Goal: Task Accomplishment & Management: Manage account settings

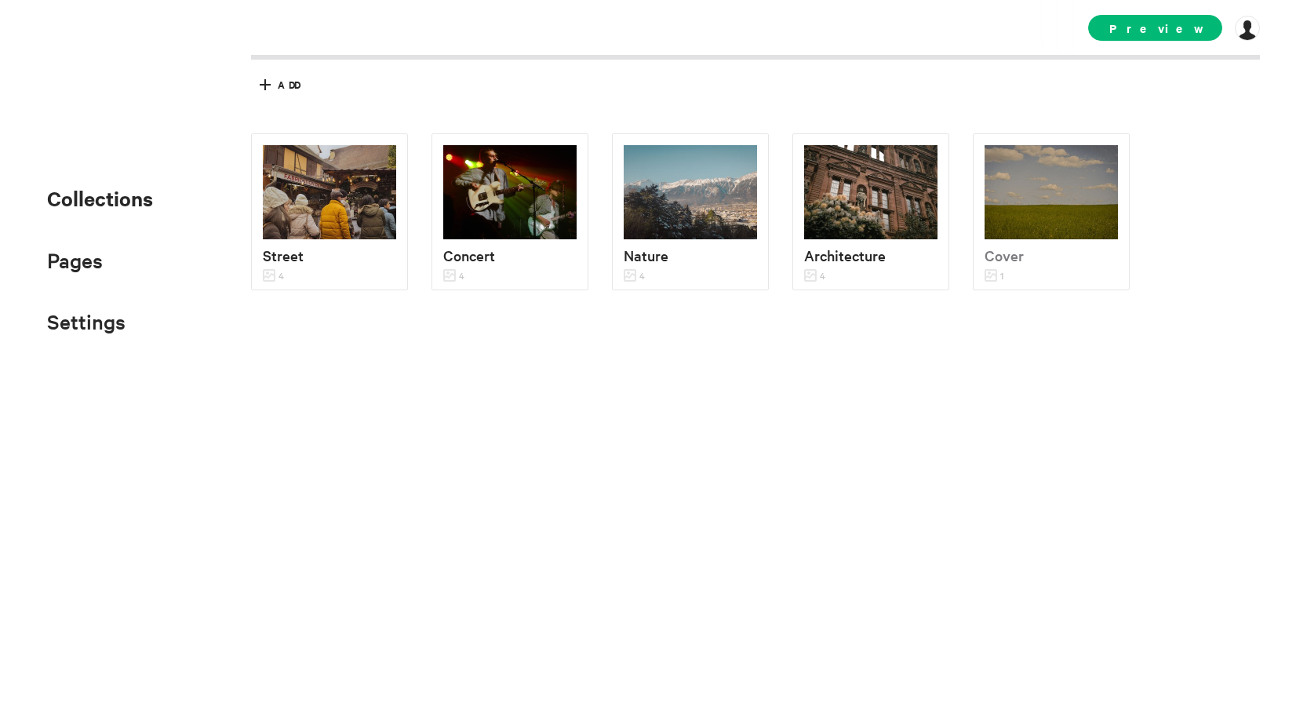
click at [131, 332] on li "Settings SEO Domain Add-ons" at bounding box center [100, 321] width 106 height 34
click at [120, 330] on span "Settings" at bounding box center [86, 321] width 78 height 26
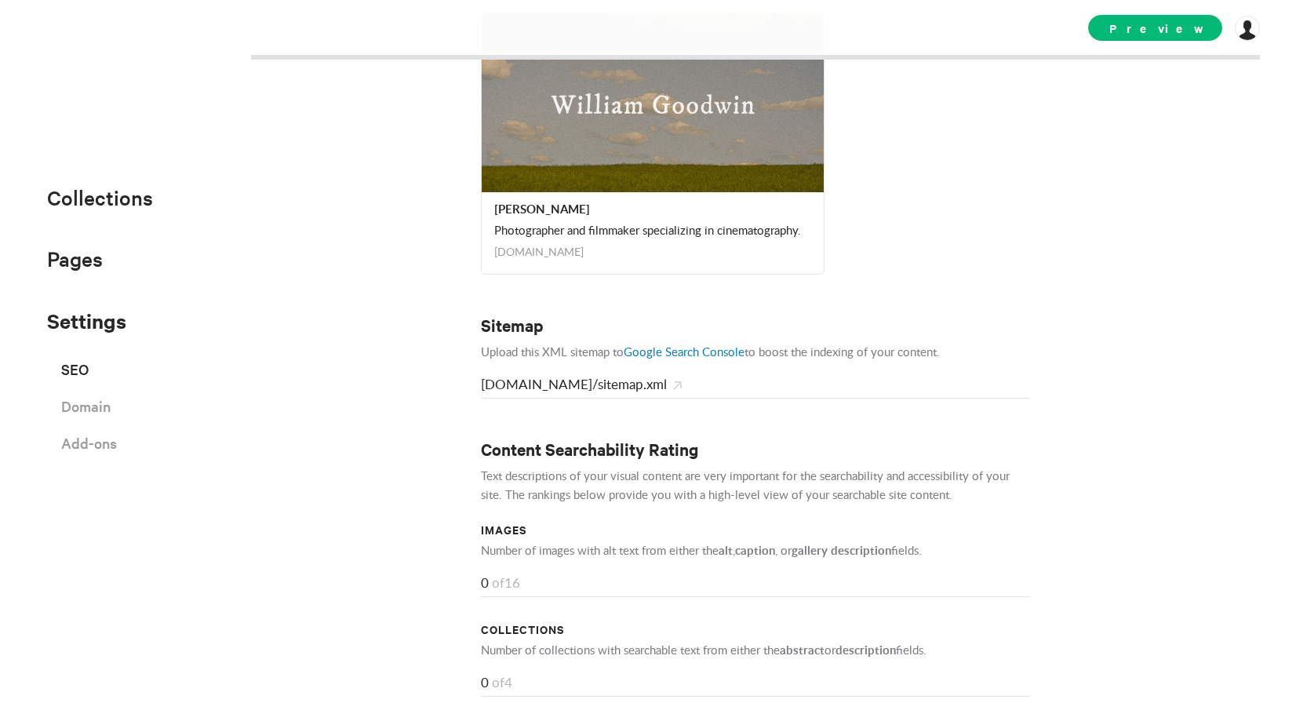
scroll to position [844, 0]
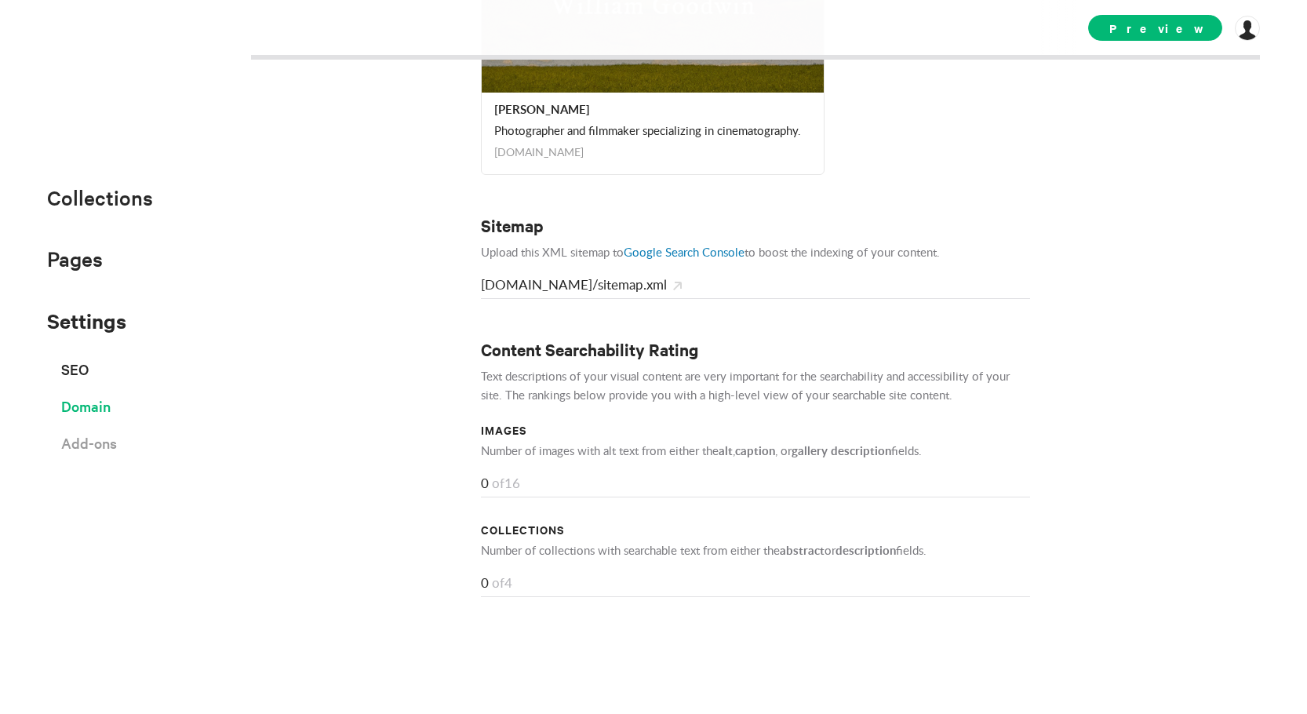
click at [108, 412] on span "Domain" at bounding box center [85, 405] width 49 height 27
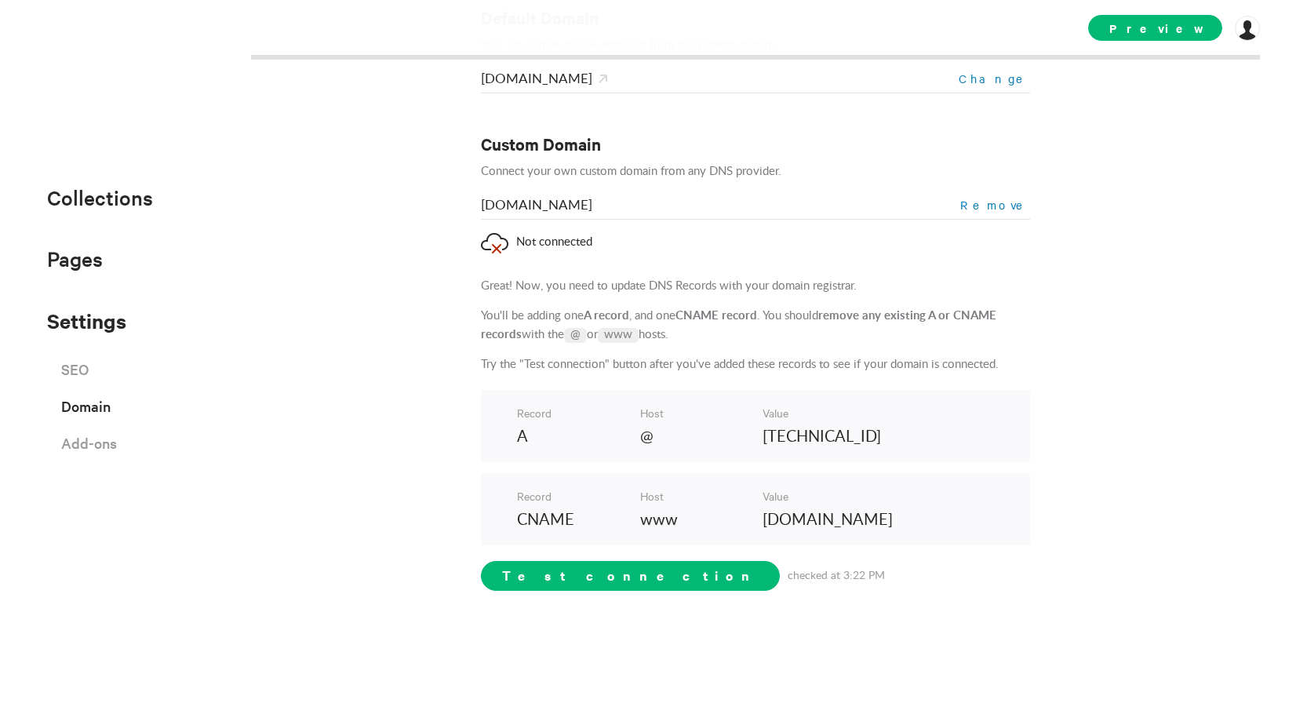
scroll to position [121, 0]
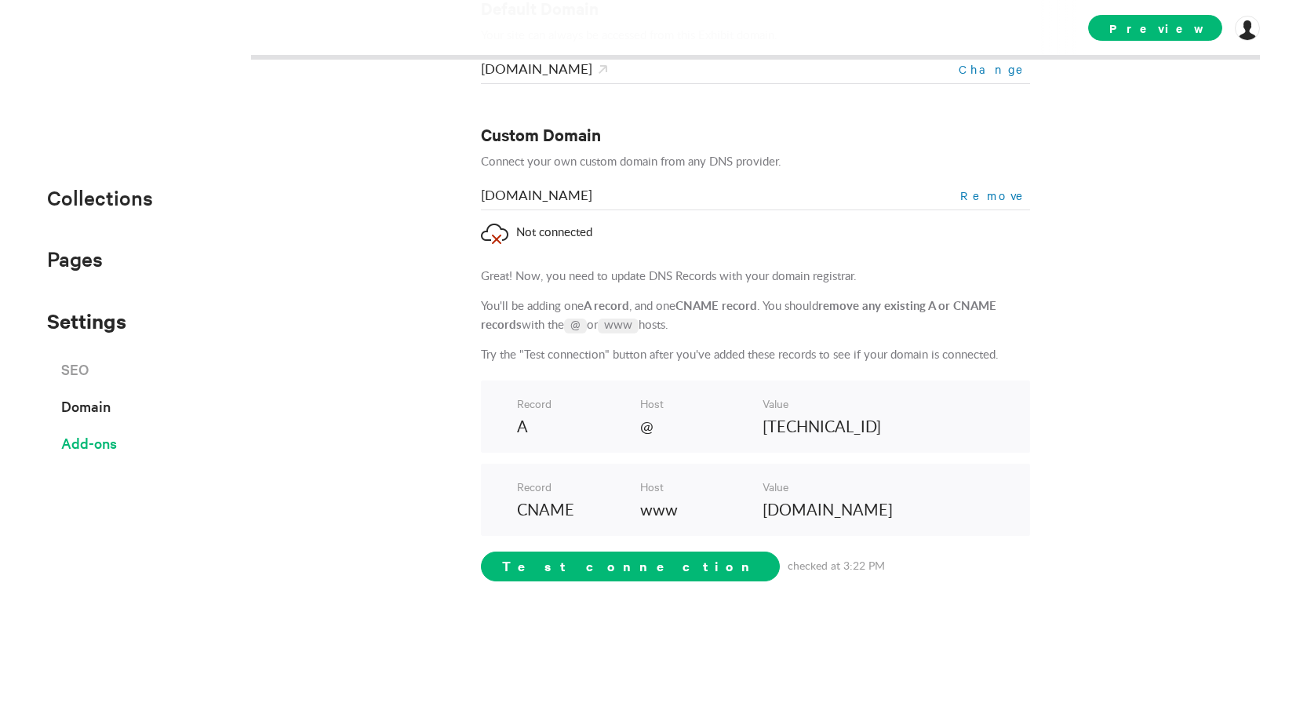
click at [104, 445] on span "Add-ons" at bounding box center [89, 442] width 56 height 27
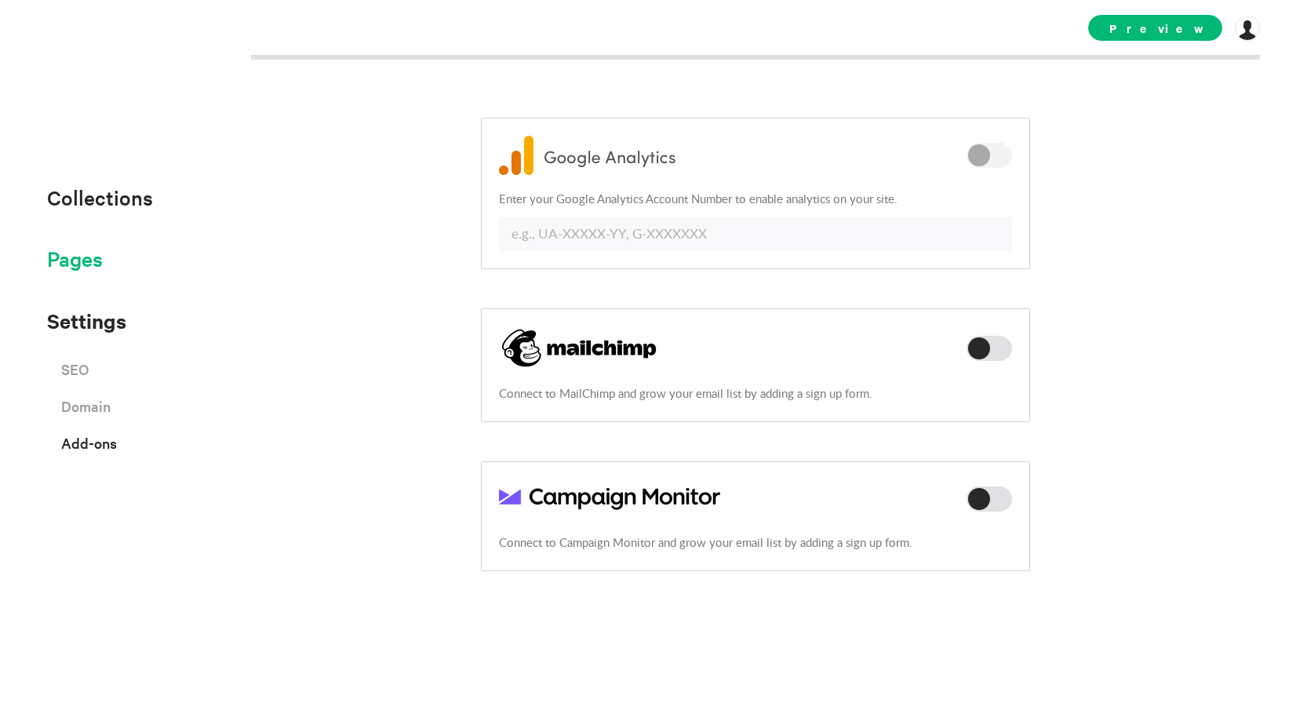
click at [90, 266] on span "Pages" at bounding box center [75, 258] width 56 height 26
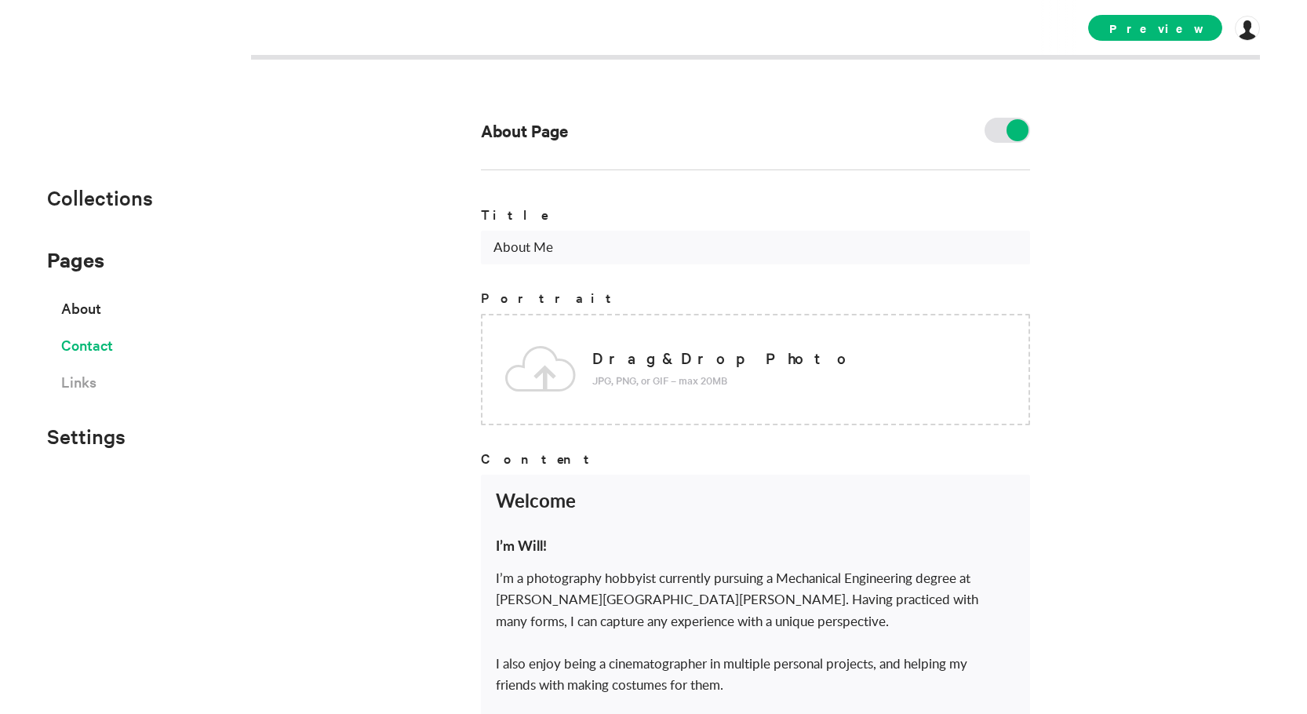
click at [104, 347] on span "Contact" at bounding box center [87, 344] width 52 height 27
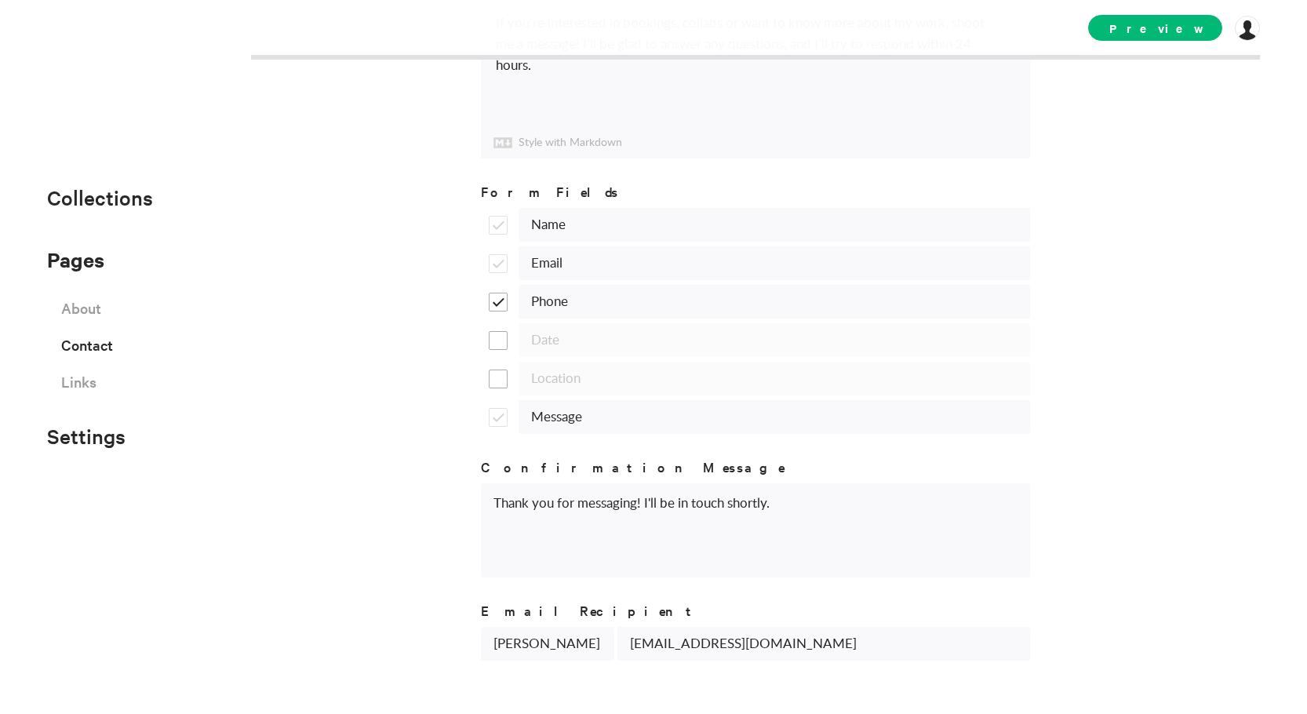
scroll to position [334, 0]
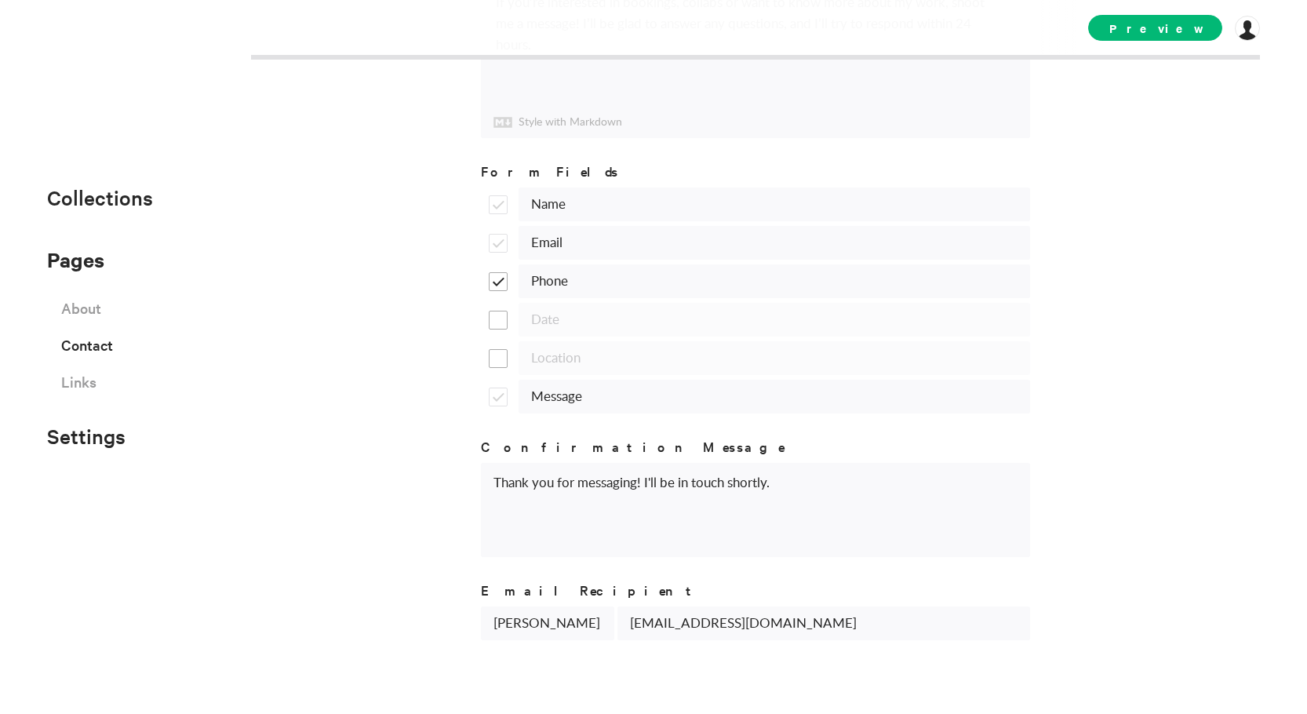
click at [96, 384] on li "Links" at bounding box center [87, 381] width 52 height 27
click at [93, 386] on span "Links" at bounding box center [78, 381] width 35 height 27
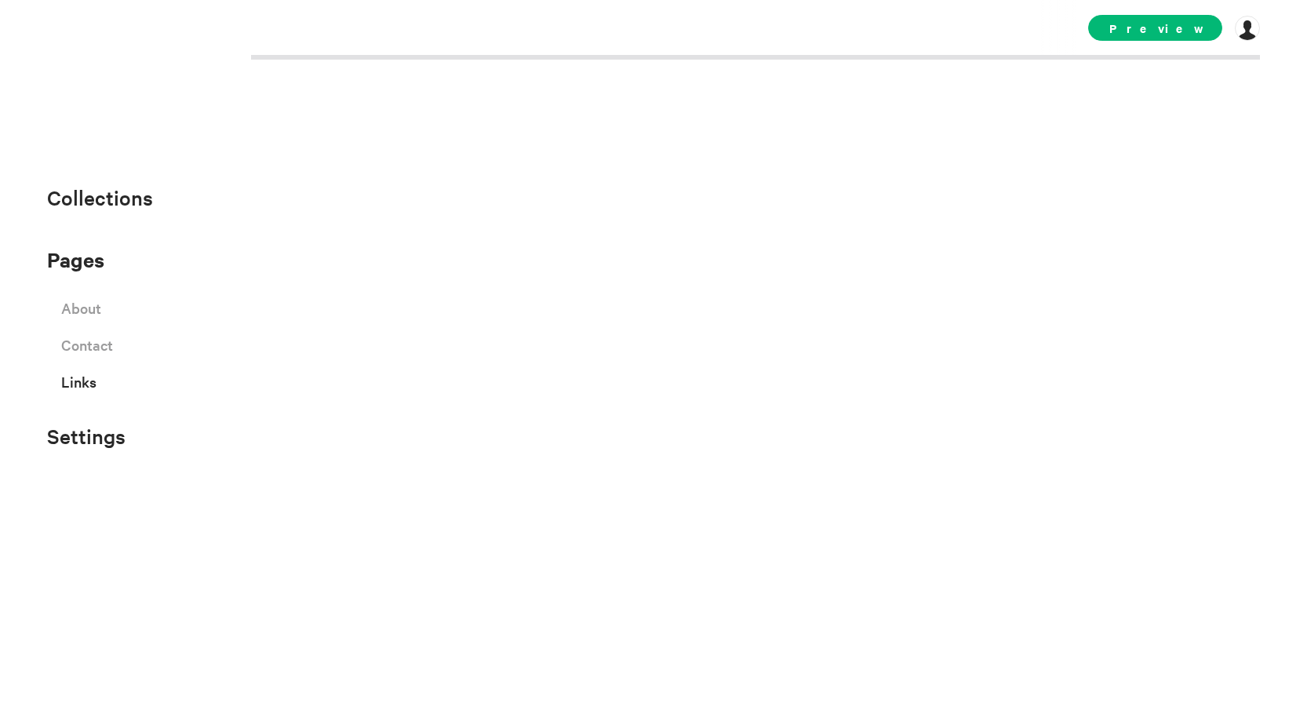
select select "instagram"
select select "facebook"
select select "twitter"
select select "youtube"
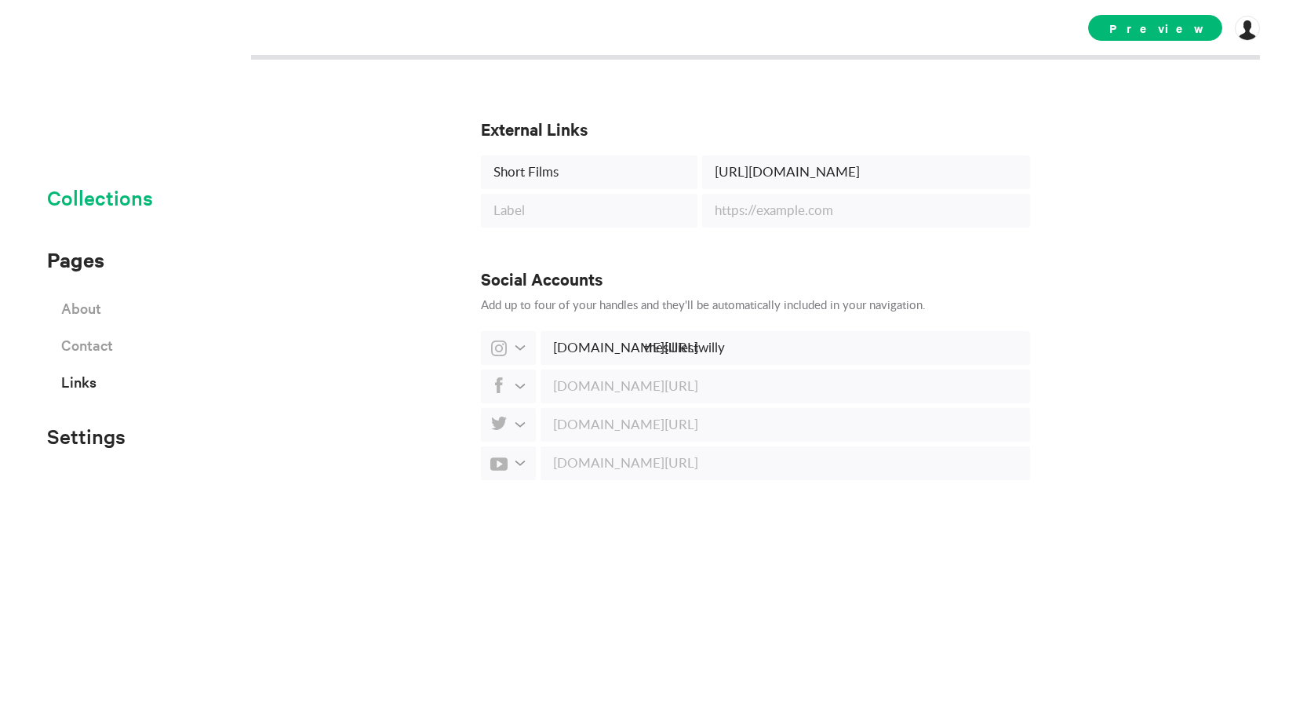
click at [103, 209] on span "Collections" at bounding box center [100, 197] width 106 height 26
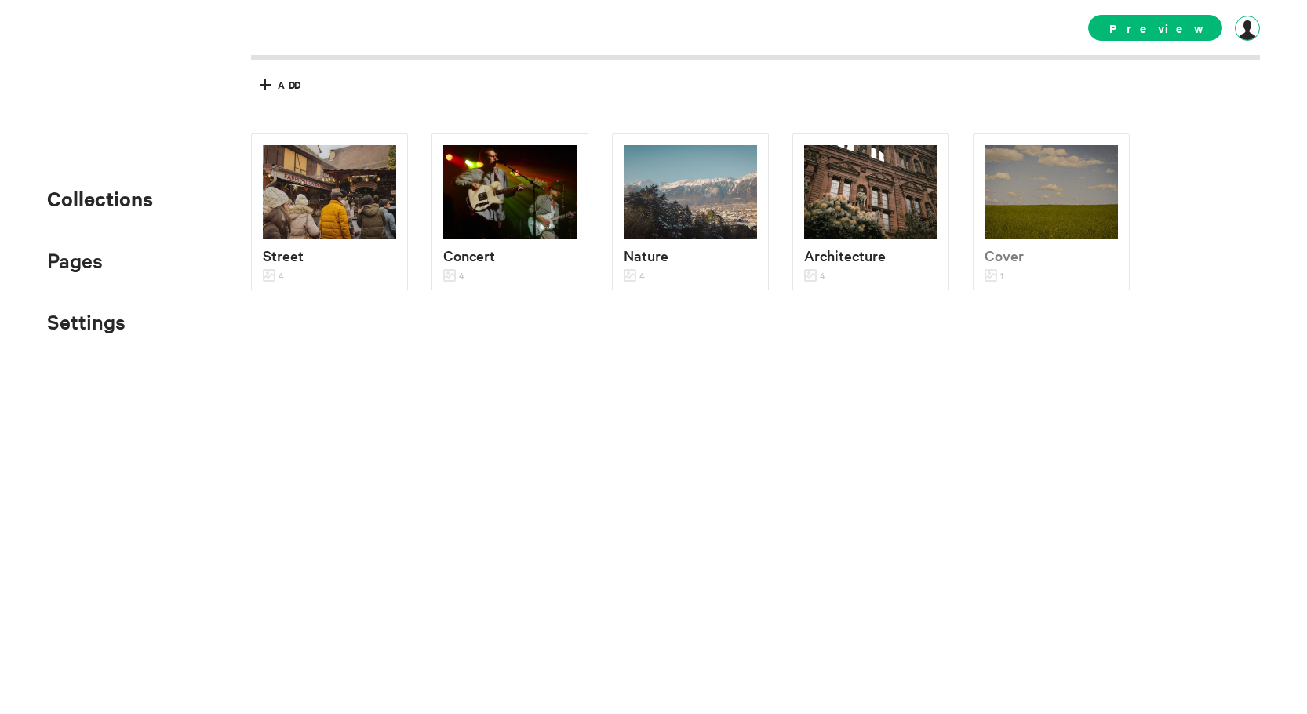
click at [1246, 26] on div at bounding box center [1246, 28] width 25 height 25
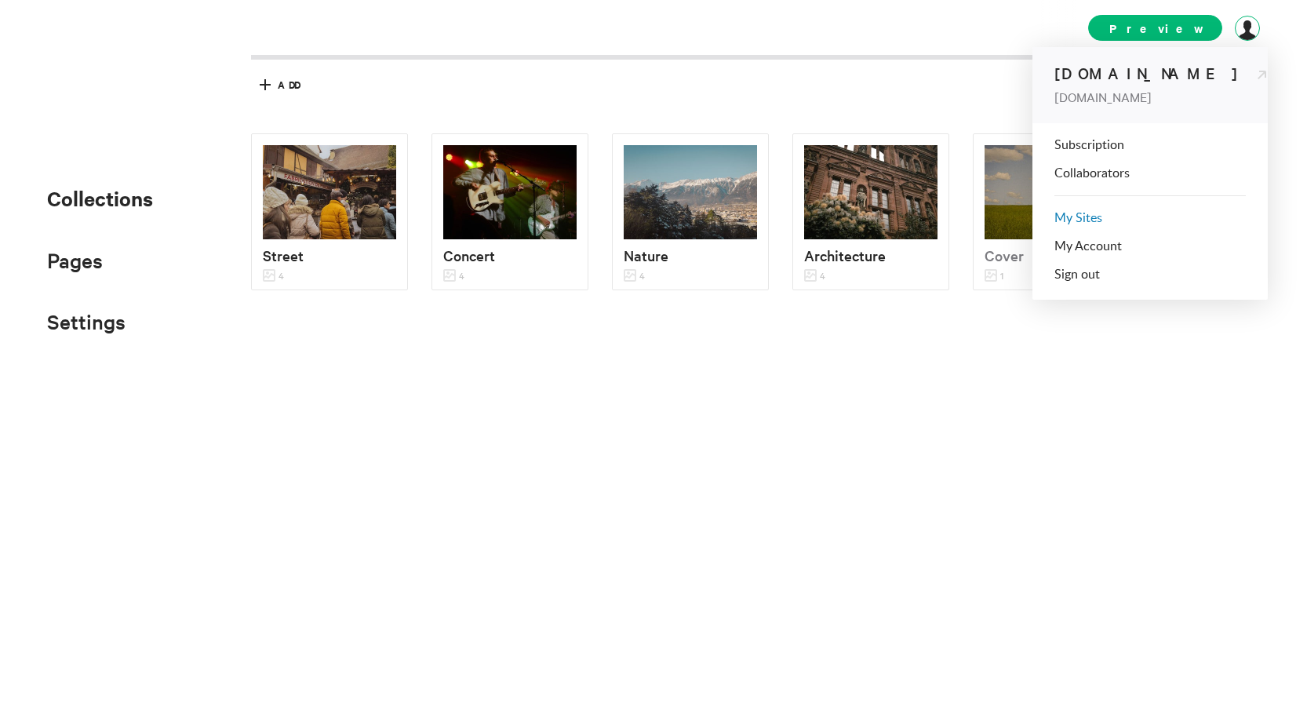
click at [1088, 217] on link "My Sites" at bounding box center [1078, 218] width 48 height 13
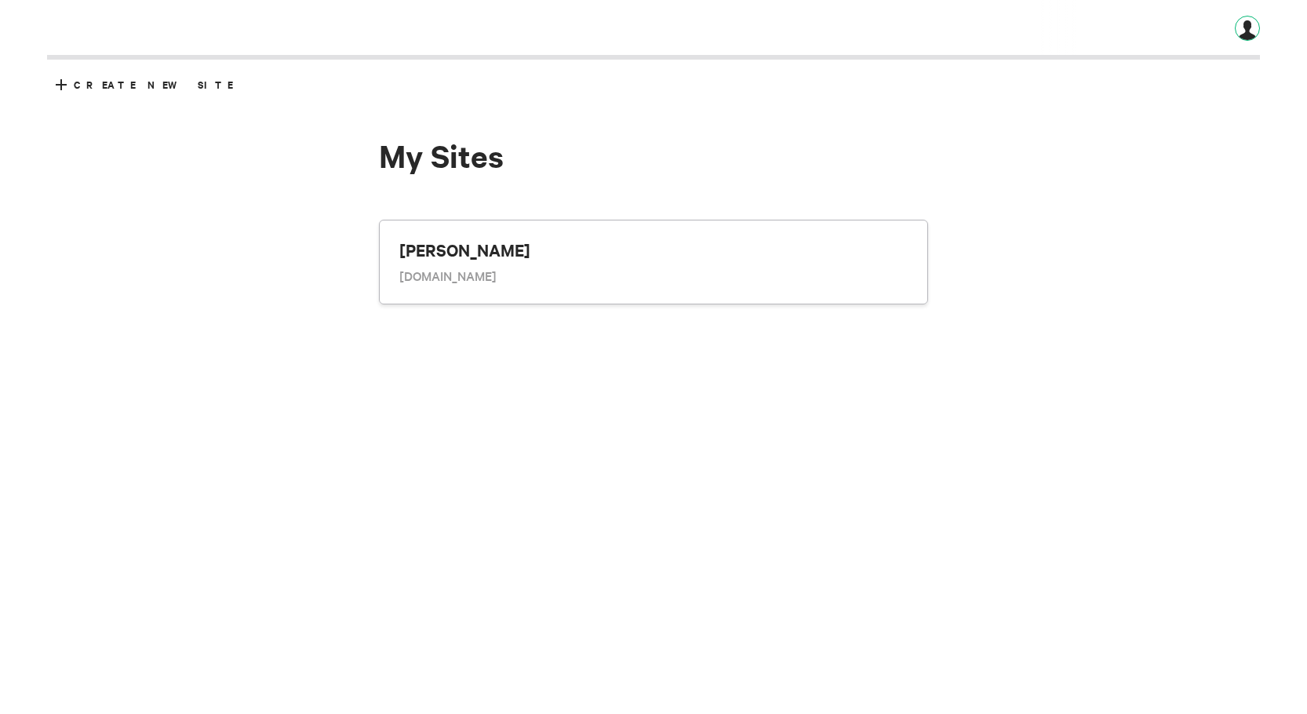
click at [1245, 20] on div at bounding box center [1246, 28] width 25 height 25
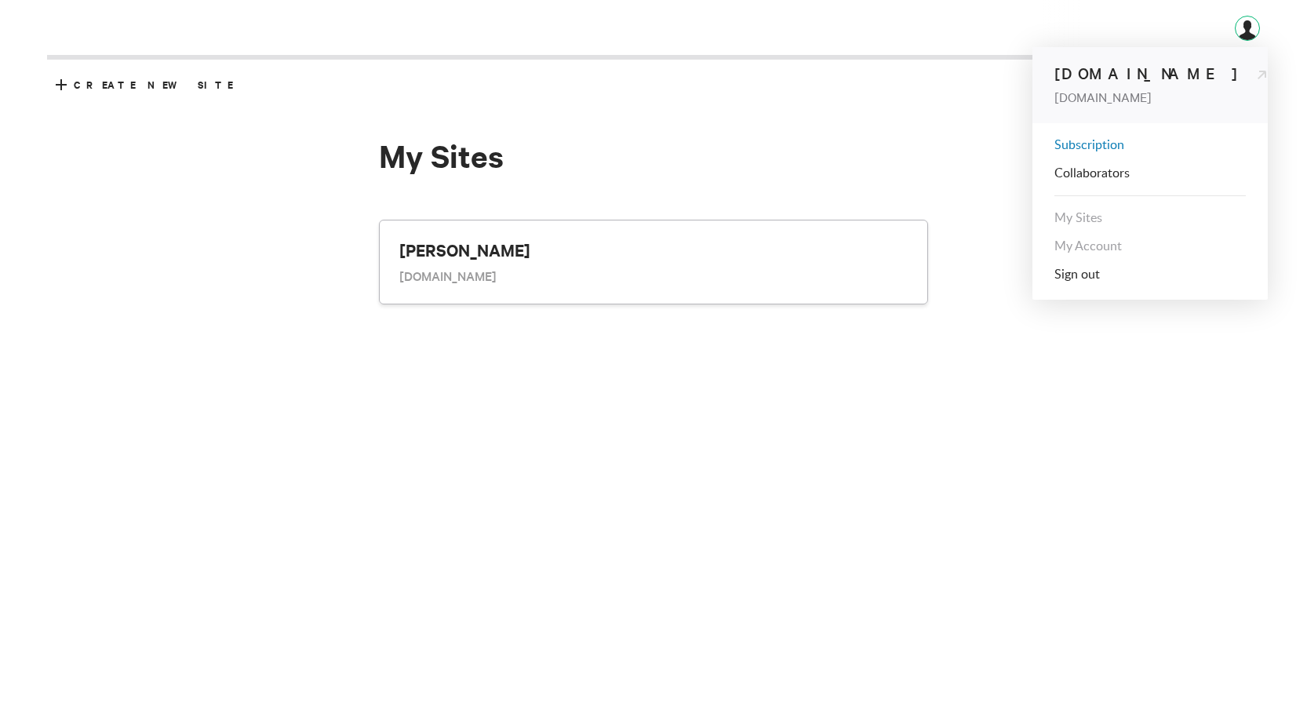
click at [1094, 144] on link "Subscription" at bounding box center [1089, 145] width 70 height 13
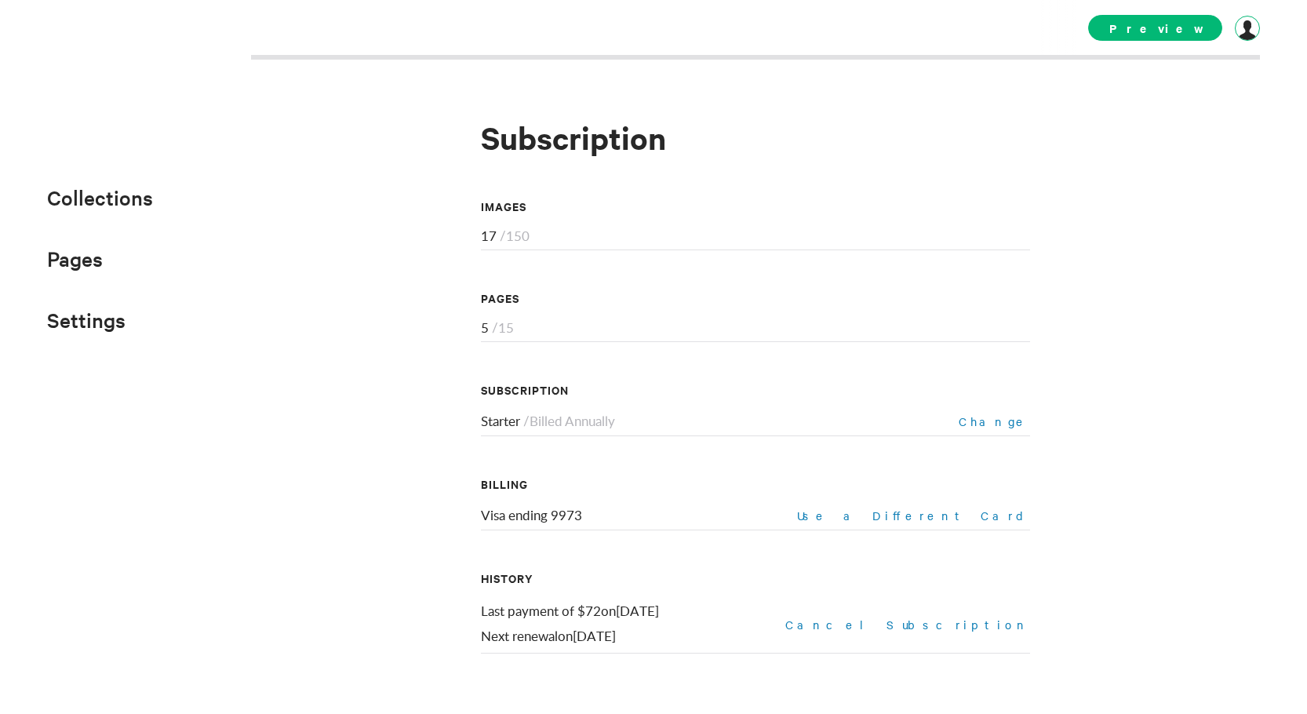
click at [1254, 20] on div at bounding box center [1246, 28] width 25 height 25
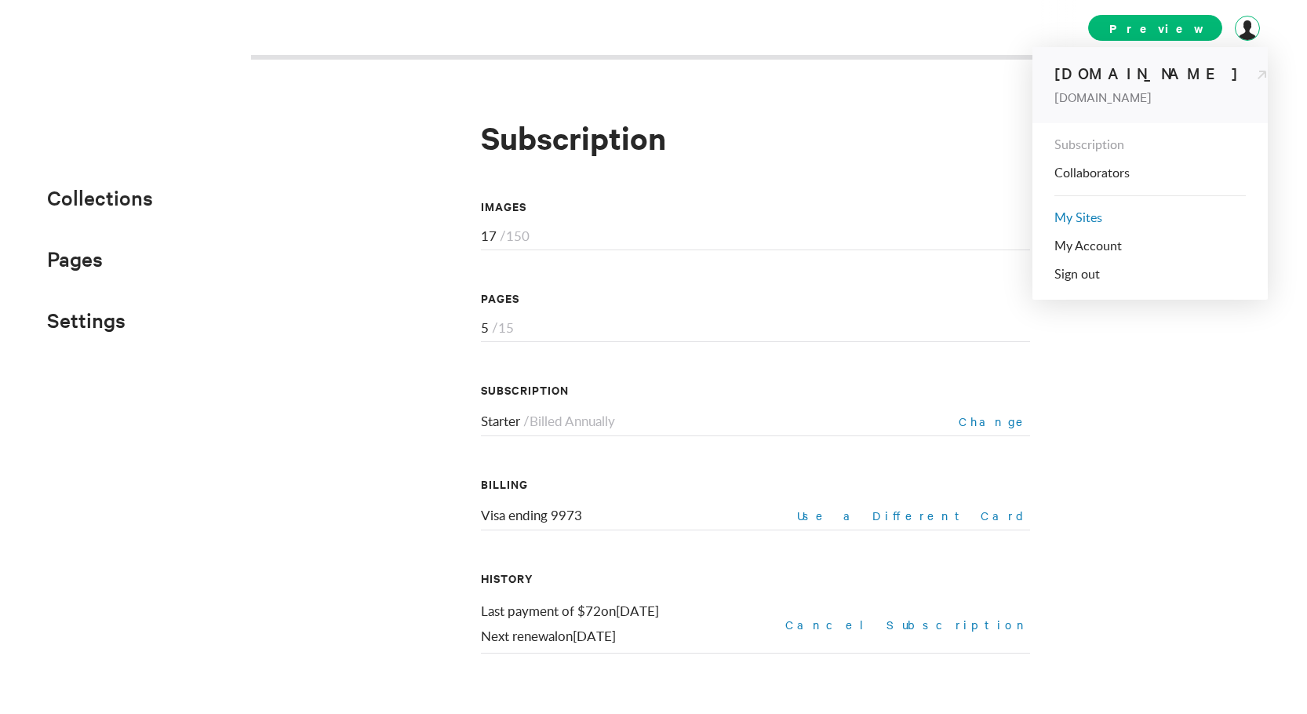
click at [1096, 215] on link "My Sites" at bounding box center [1078, 218] width 48 height 13
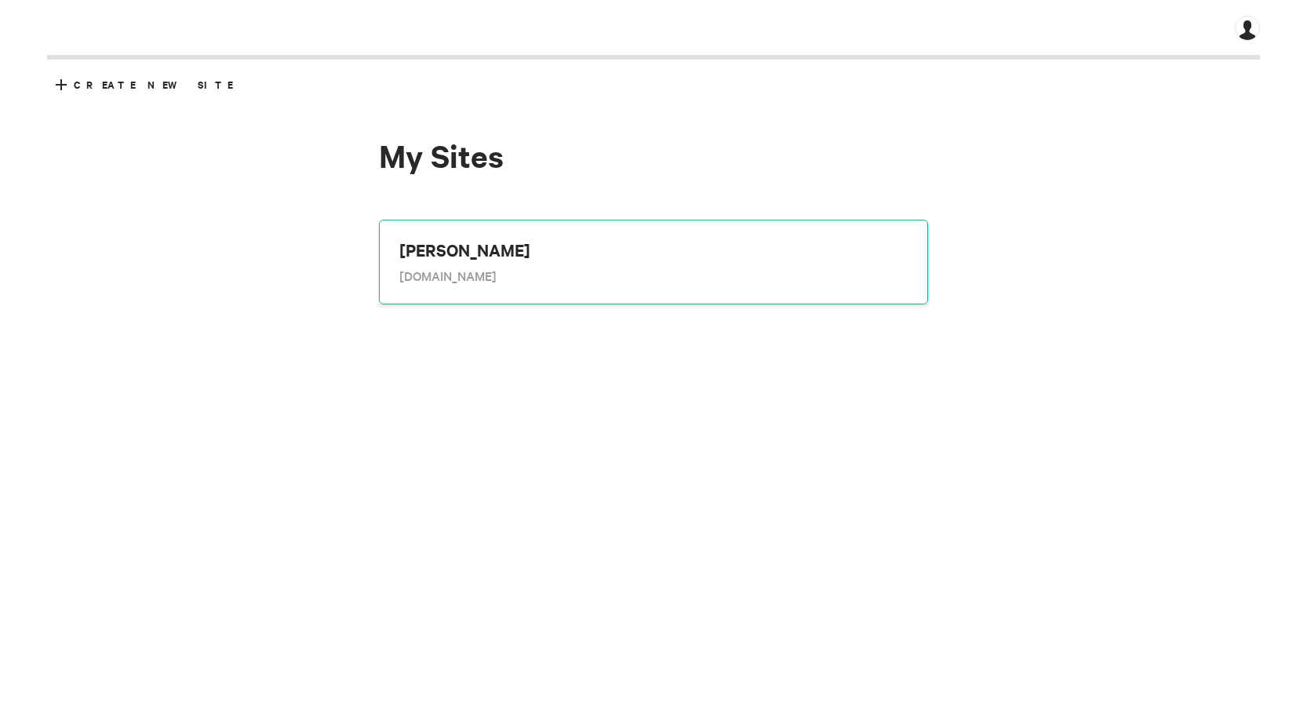
click at [707, 271] on div "[DOMAIN_NAME]" at bounding box center [653, 275] width 508 height 17
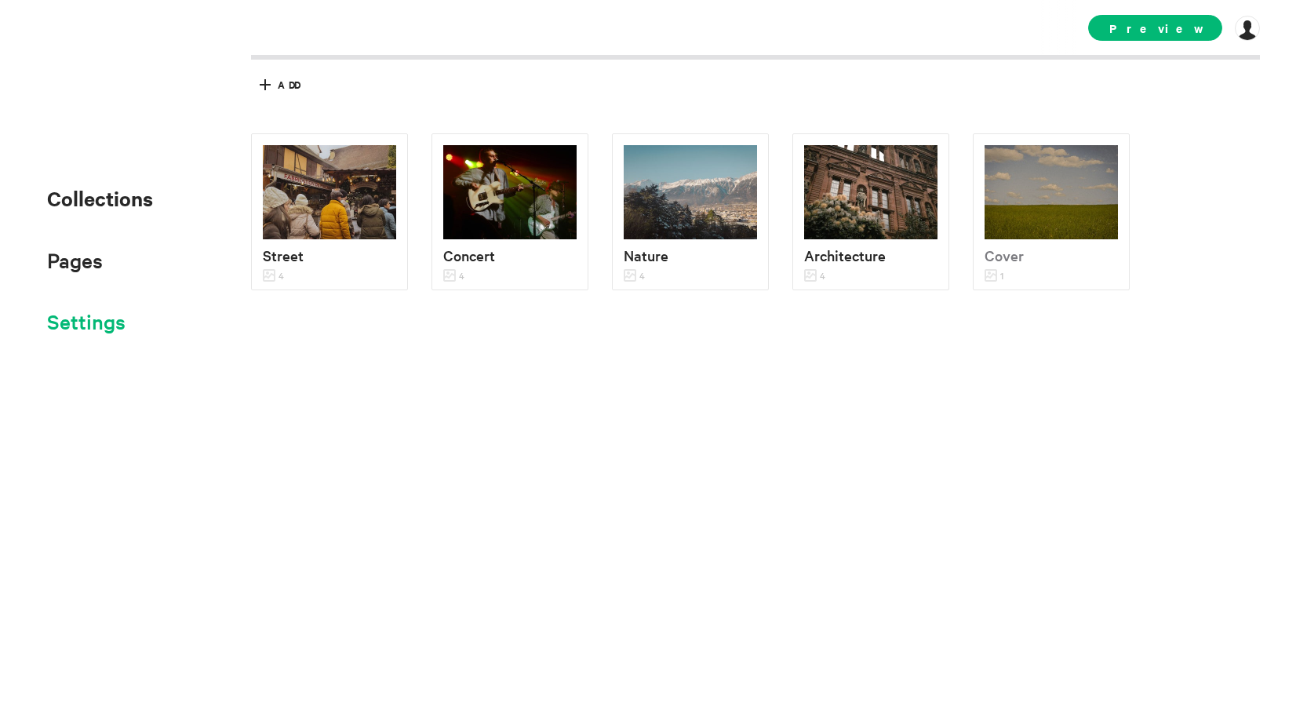
click at [105, 329] on span "Settings" at bounding box center [86, 321] width 78 height 26
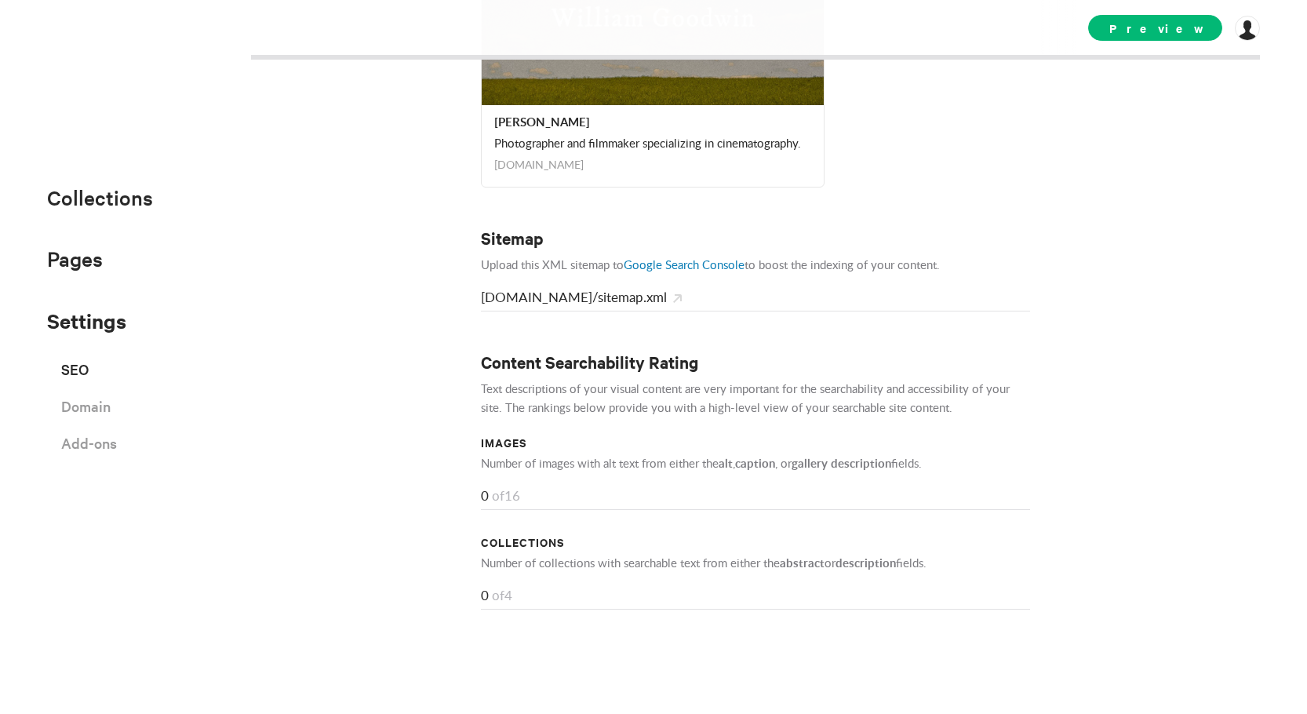
scroll to position [844, 0]
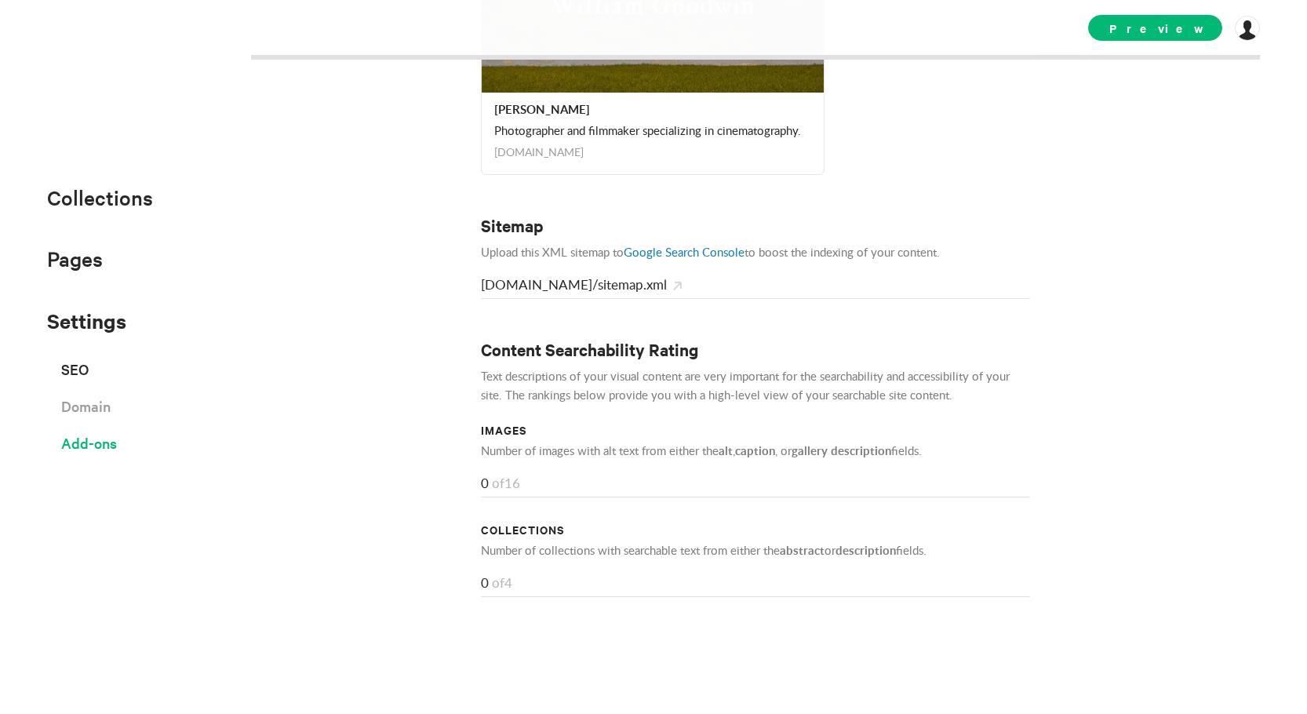
click at [107, 445] on span "Add-ons" at bounding box center [89, 442] width 56 height 27
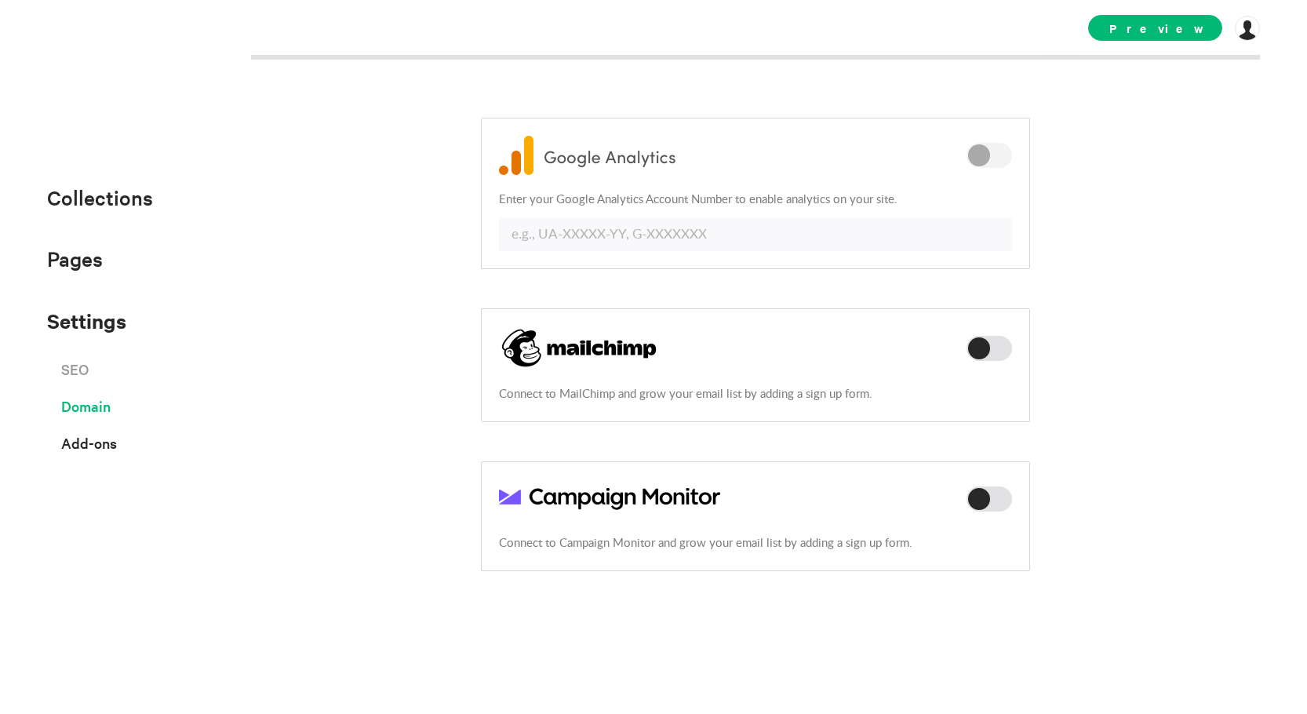
click at [103, 406] on span "Domain" at bounding box center [85, 405] width 49 height 27
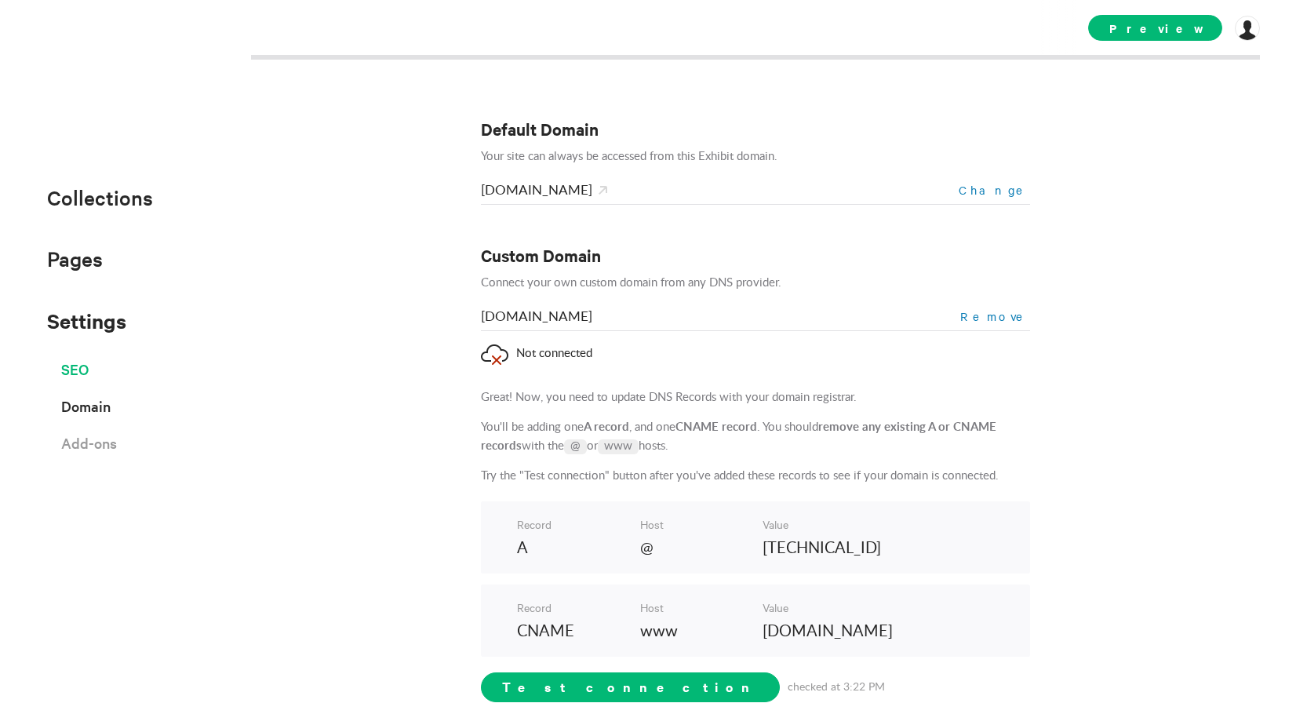
click at [87, 369] on span "SEO" at bounding box center [74, 368] width 27 height 27
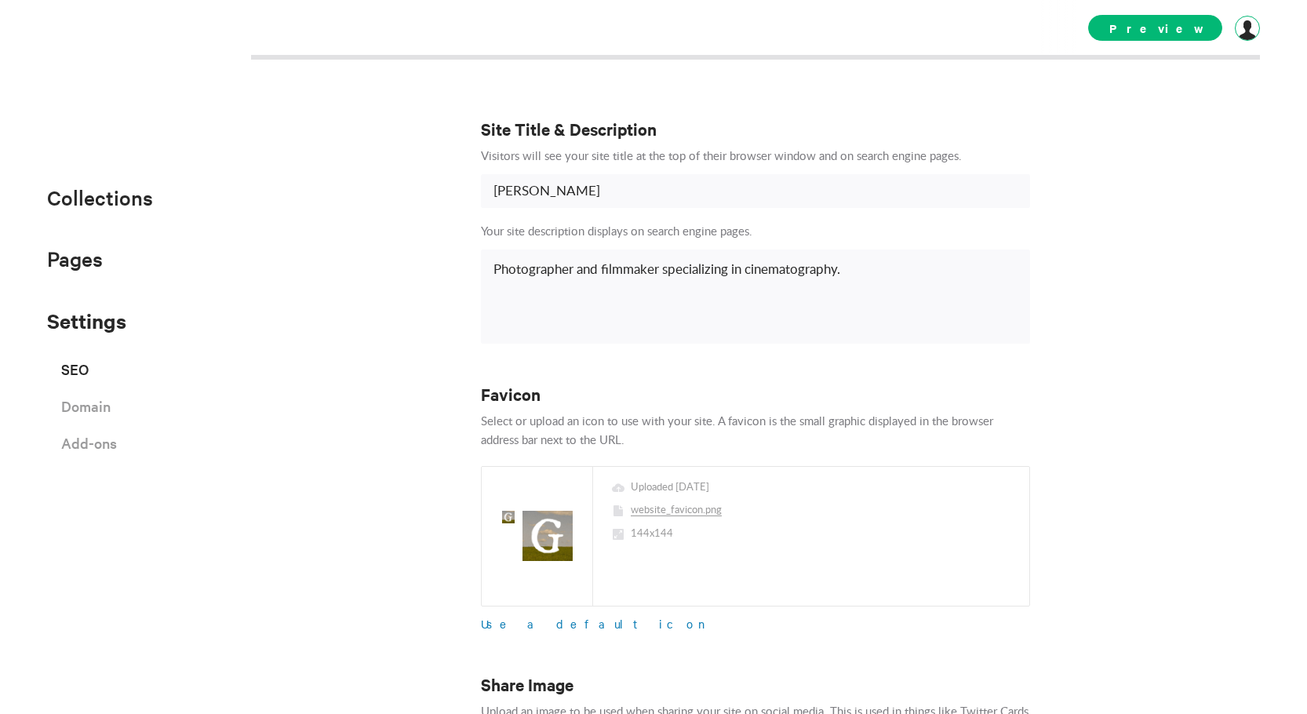
click at [1249, 33] on div at bounding box center [1246, 28] width 25 height 25
